Goal: Find specific page/section: Find specific page/section

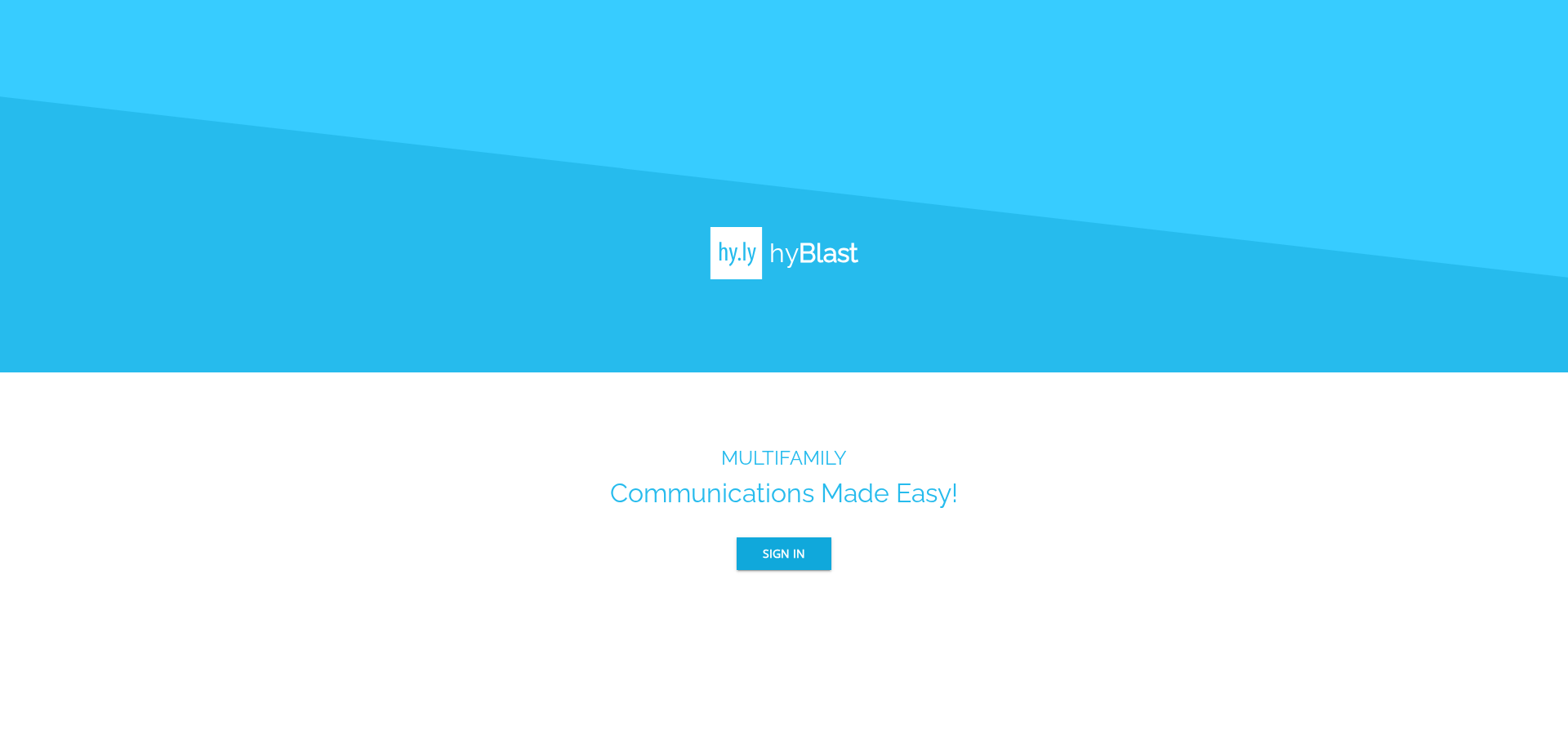
click at [798, 556] on span "Sign In" at bounding box center [783, 554] width 42 height 21
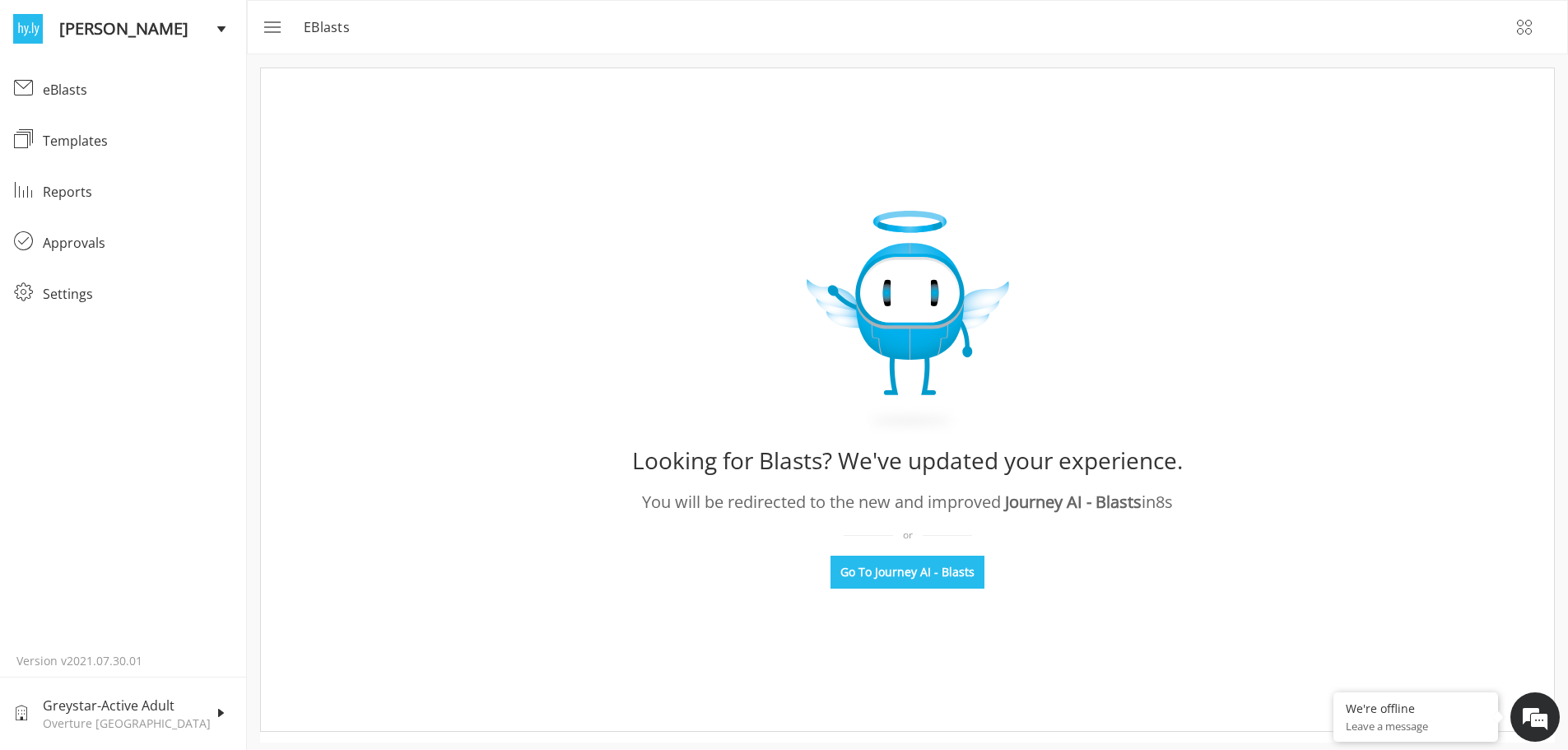
click at [191, 711] on span "Greystar-Active Adult" at bounding box center [129, 706] width 173 height 20
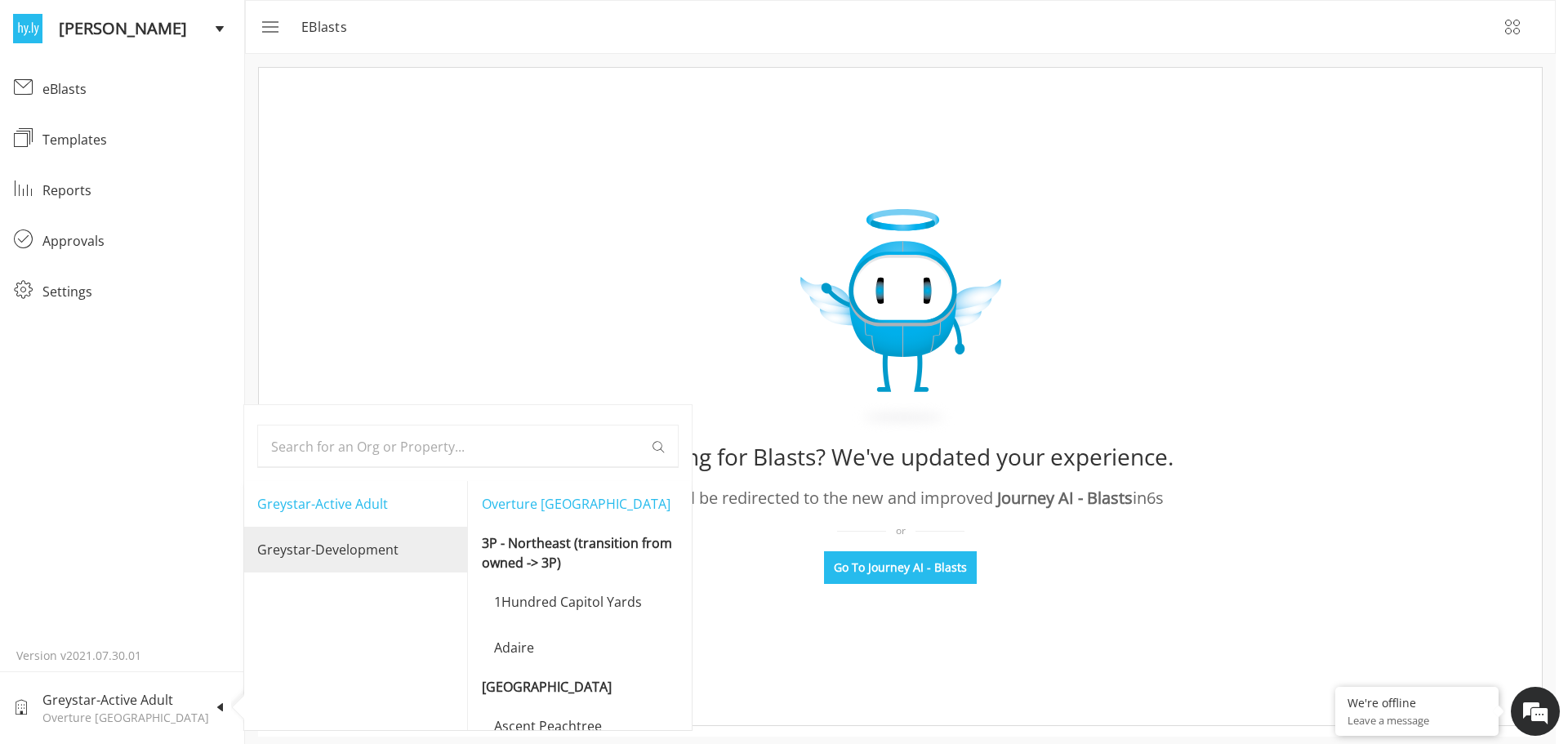
click at [350, 553] on p "Greystar-Development" at bounding box center [327, 549] width 141 height 20
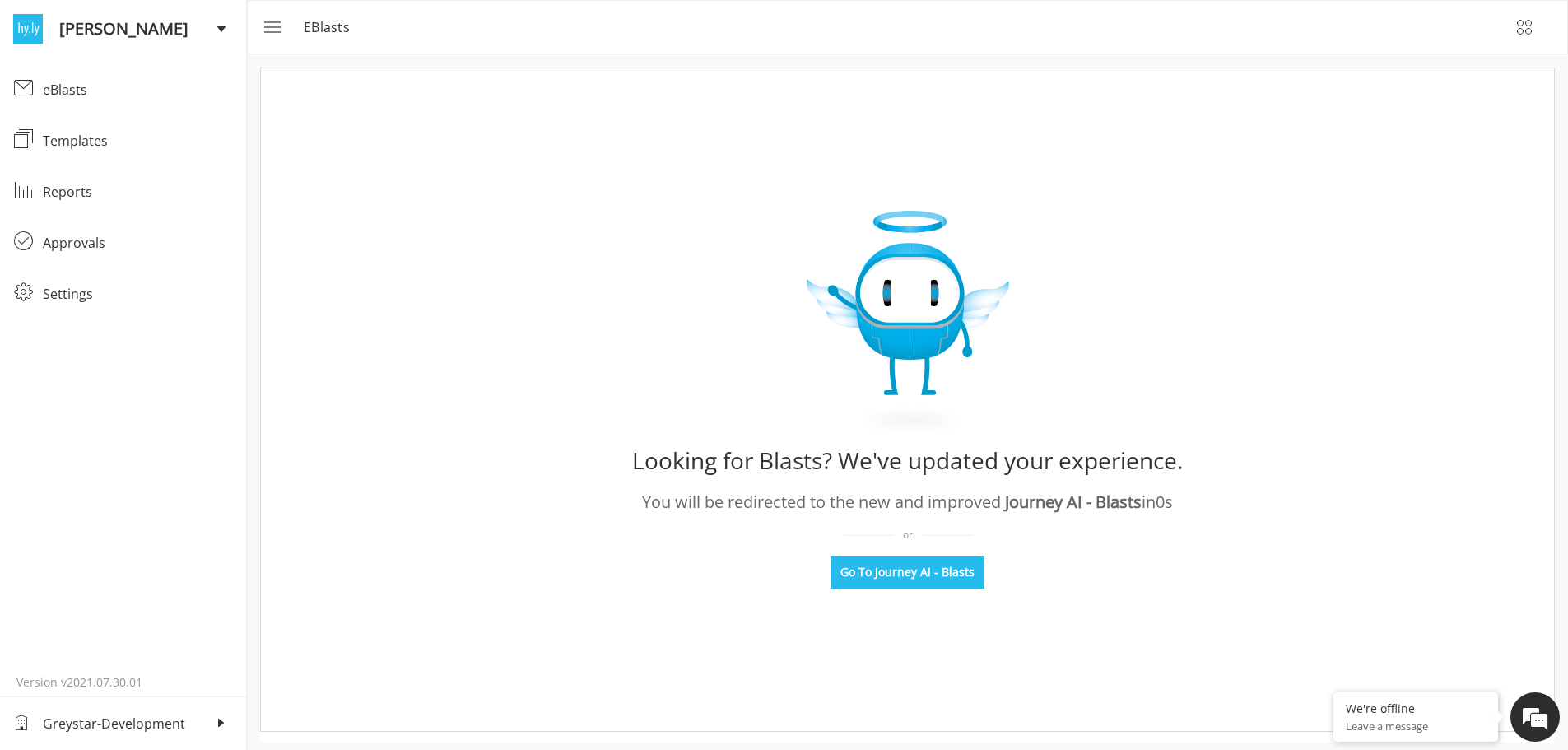
click at [188, 723] on span "Greystar-Development" at bounding box center [129, 724] width 173 height 20
